Goal: Navigation & Orientation: Understand site structure

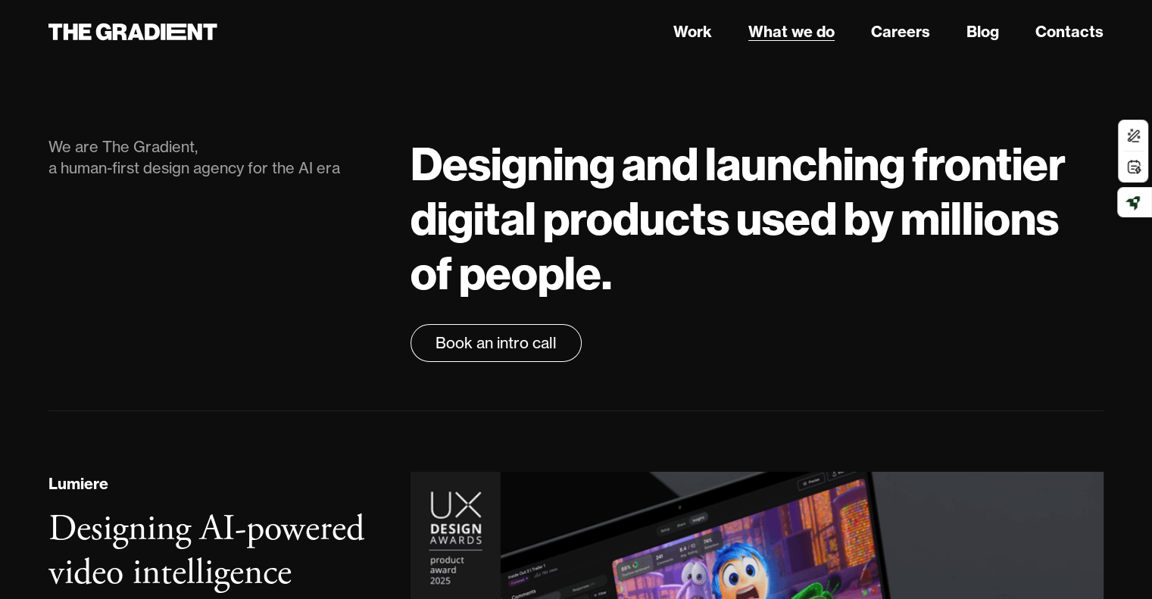
click at [797, 31] on link "What we do" at bounding box center [791, 31] width 86 height 23
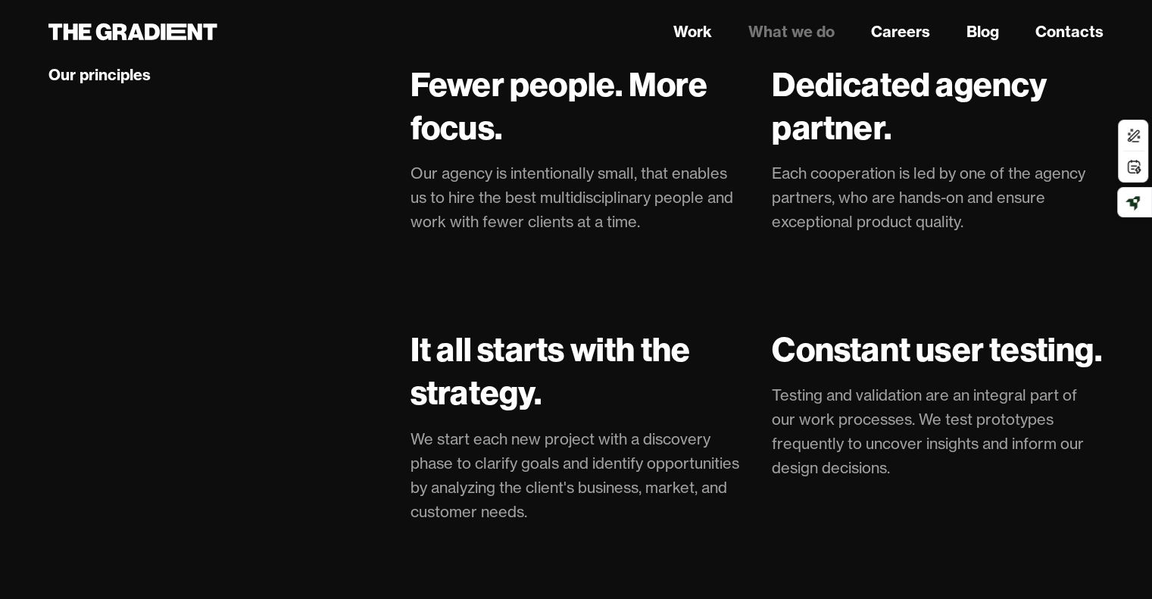
scroll to position [3256, 0]
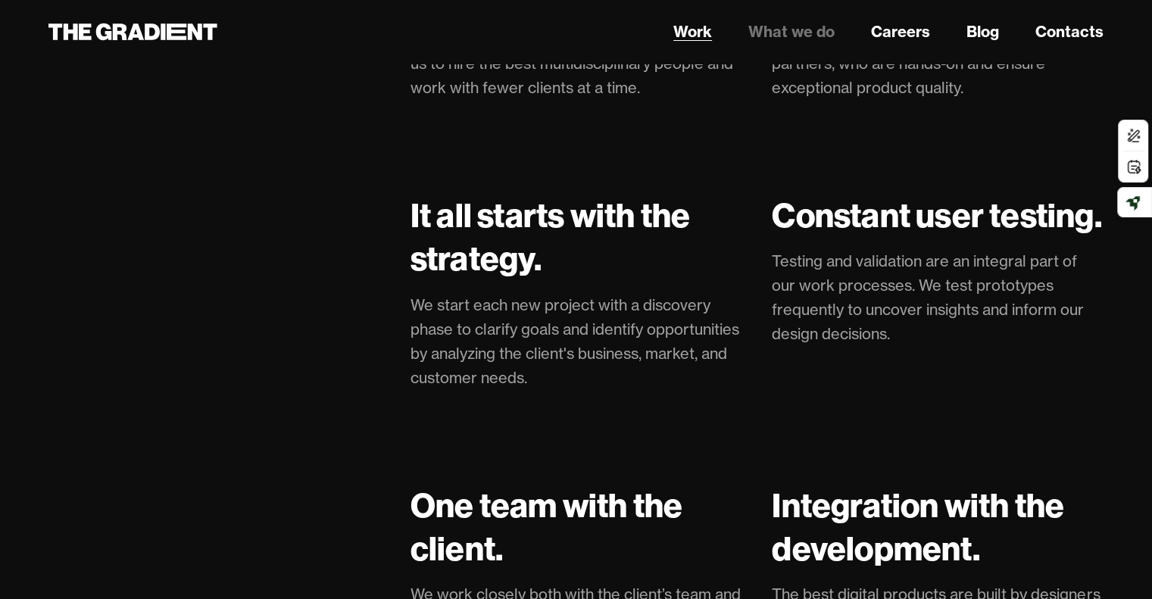
click at [697, 33] on link "Work" at bounding box center [692, 31] width 39 height 23
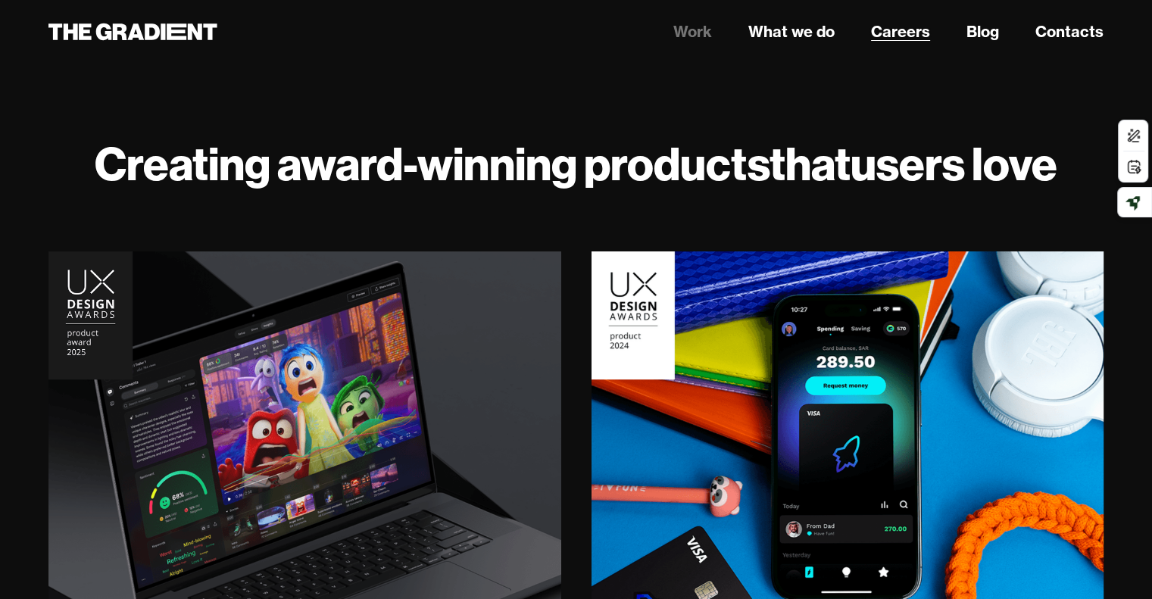
click at [908, 27] on link "Careers" at bounding box center [900, 31] width 59 height 23
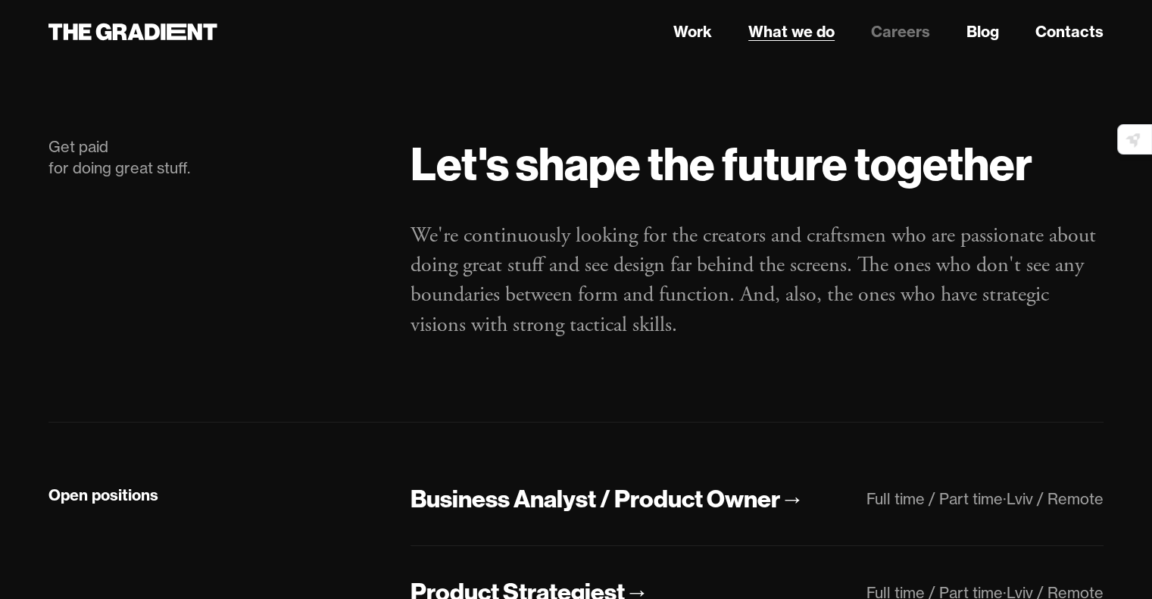
click at [799, 34] on link "What we do" at bounding box center [791, 31] width 86 height 23
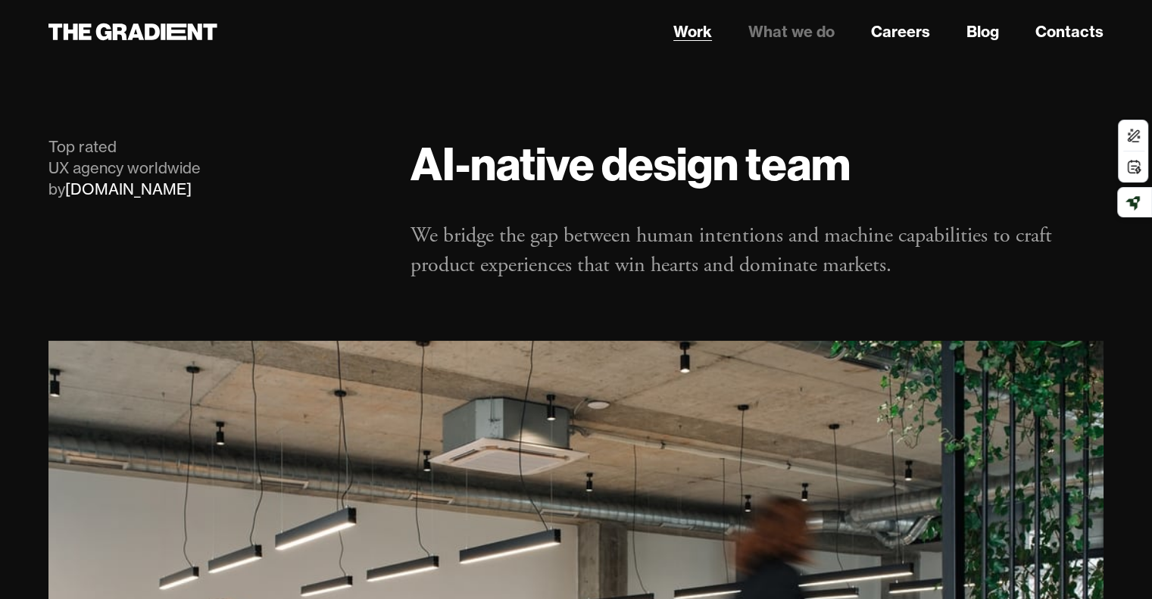
click at [686, 36] on link "Work" at bounding box center [692, 31] width 39 height 23
